Goal: Task Accomplishment & Management: Use online tool/utility

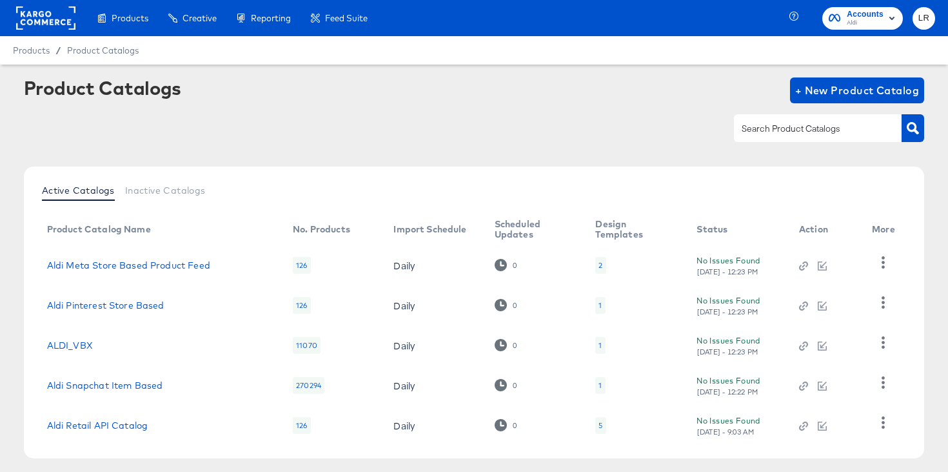
click at [40, 17] on rect at bounding box center [45, 17] width 59 height 23
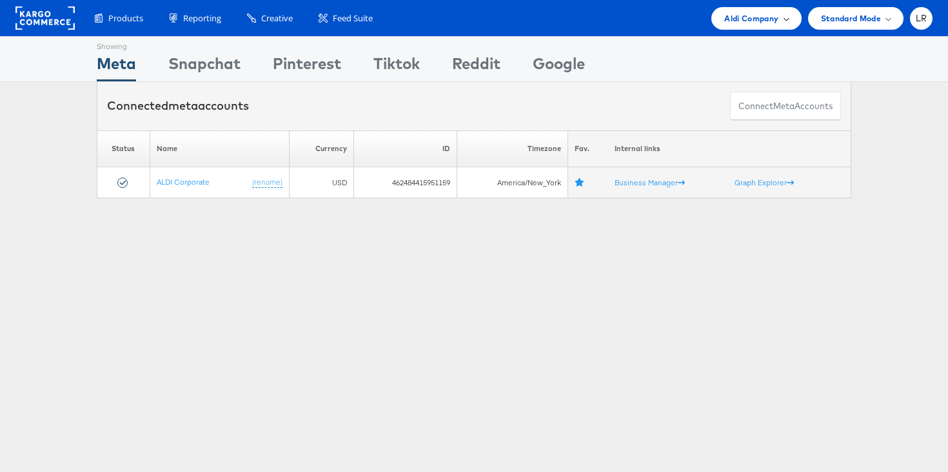
click at [771, 21] on span "Aldi Company" at bounding box center [751, 19] width 54 height 14
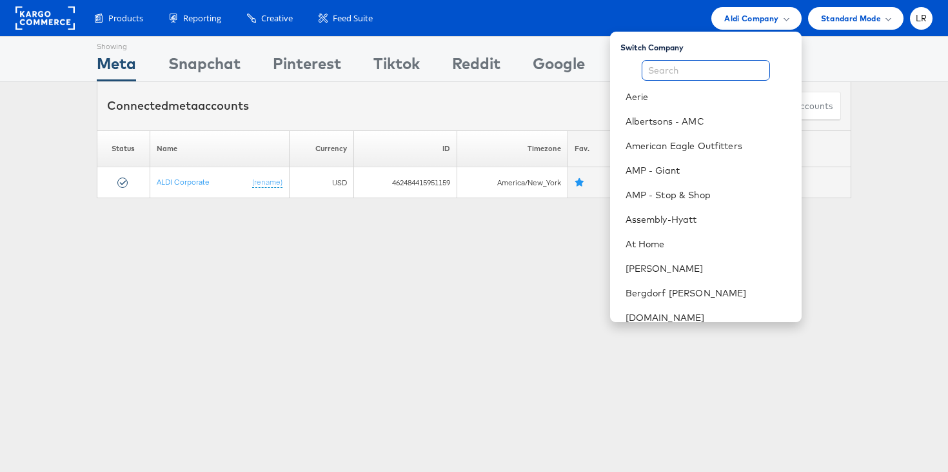
click at [688, 71] on input "text" at bounding box center [706, 70] width 128 height 21
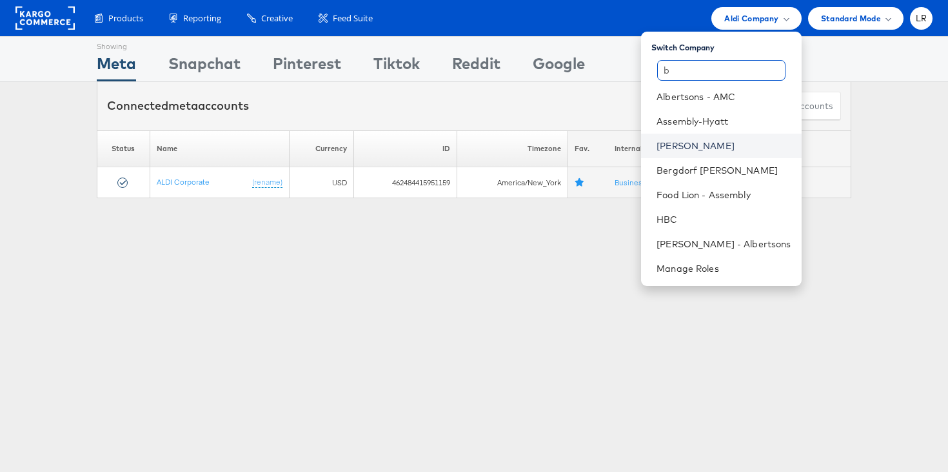
type input "b"
click at [705, 150] on link "Belk" at bounding box center [724, 145] width 134 height 13
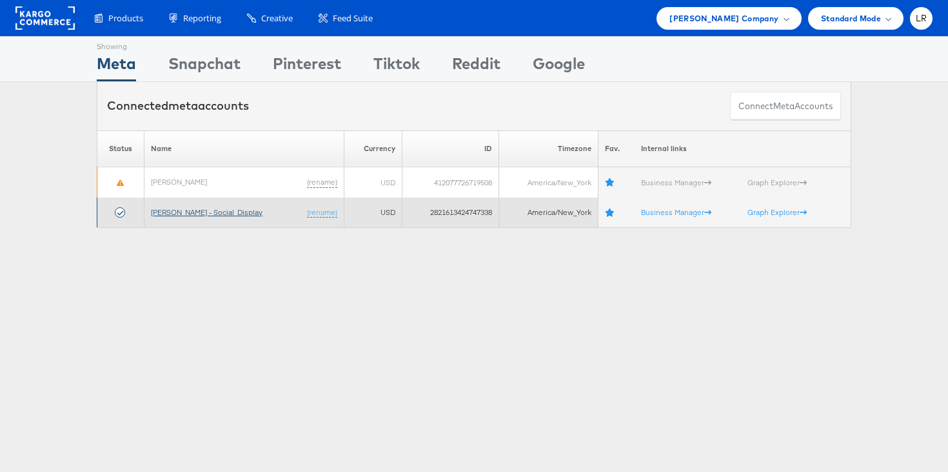
click at [180, 213] on link "[PERSON_NAME] - Social_Display" at bounding box center [207, 212] width 112 height 10
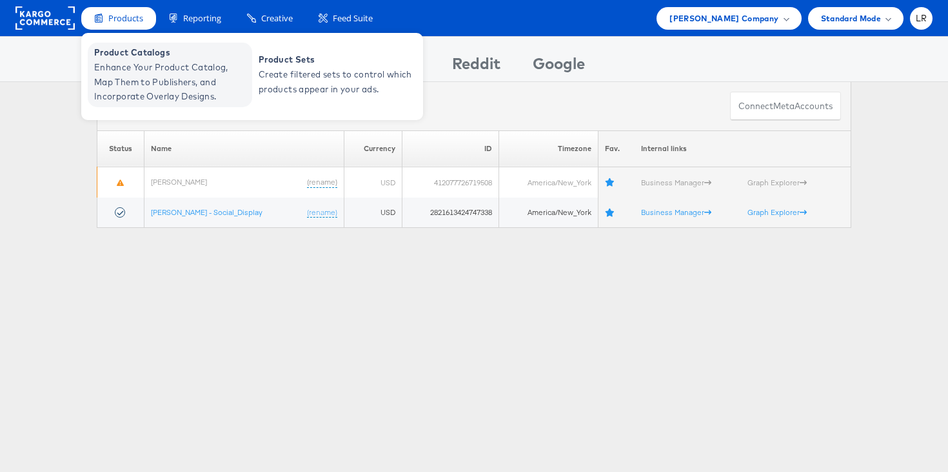
click at [130, 99] on span "Enhance Your Product Catalog, Map Them to Publishers, and Incorporate Overlay D…" at bounding box center [171, 82] width 155 height 44
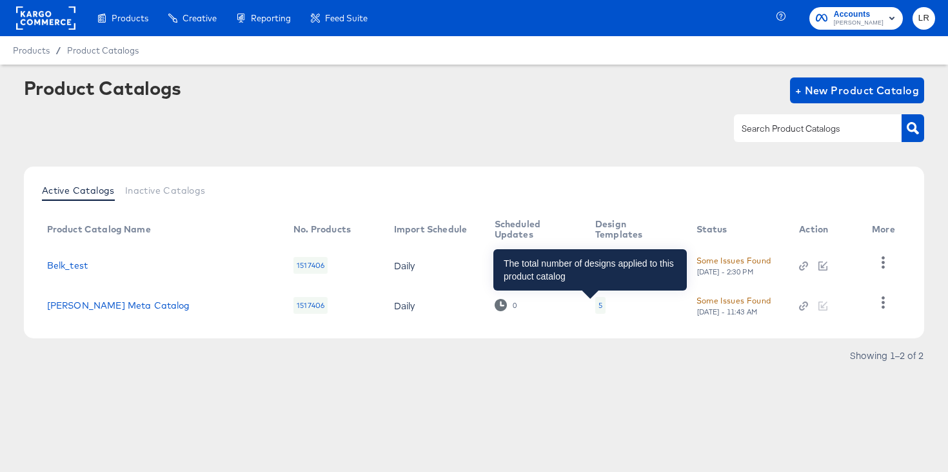
click at [599, 302] on div "5" at bounding box center [601, 305] width 4 height 10
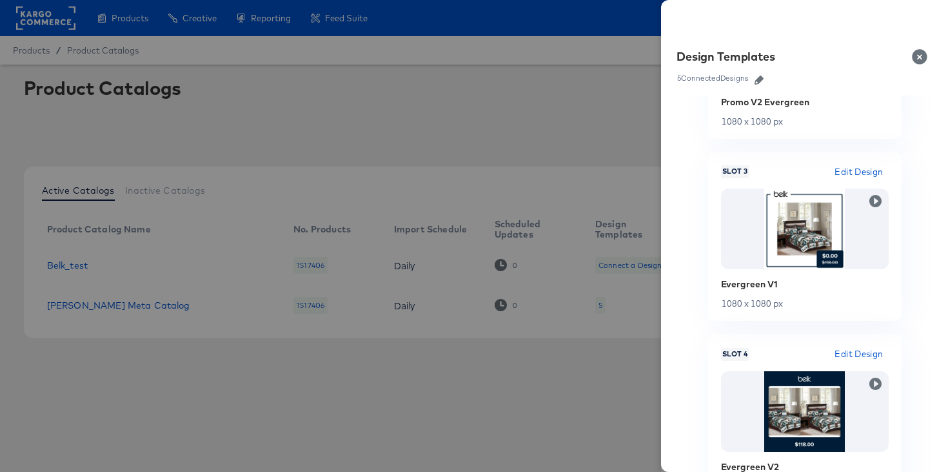
scroll to position [771, 0]
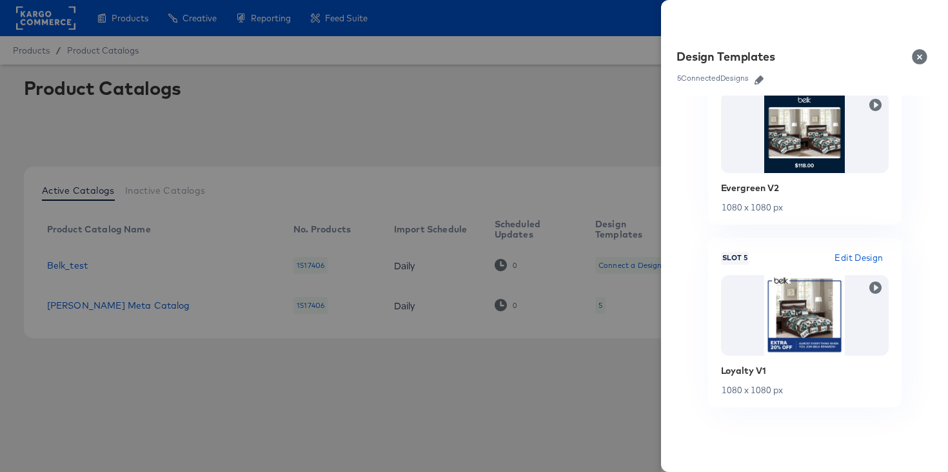
click at [542, 399] on div at bounding box center [474, 236] width 948 height 472
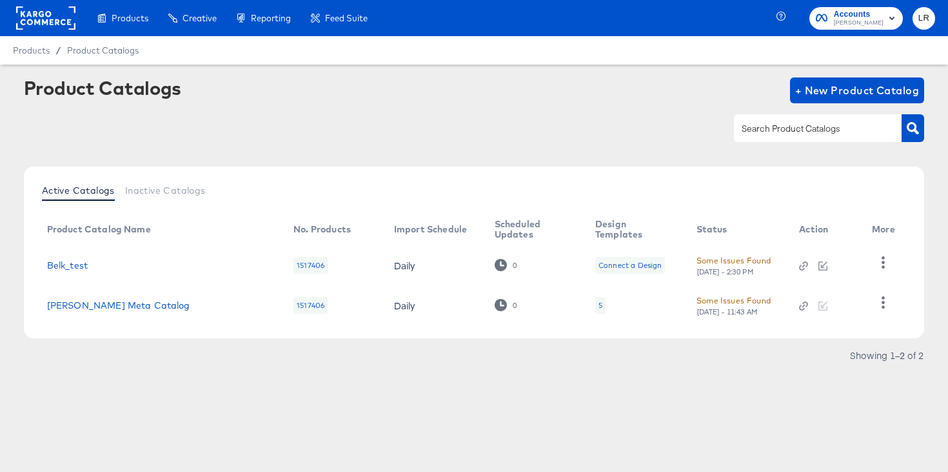
click at [824, 305] on div at bounding box center [822, 305] width 47 height 12
